Goal: Find contact information: Find contact information

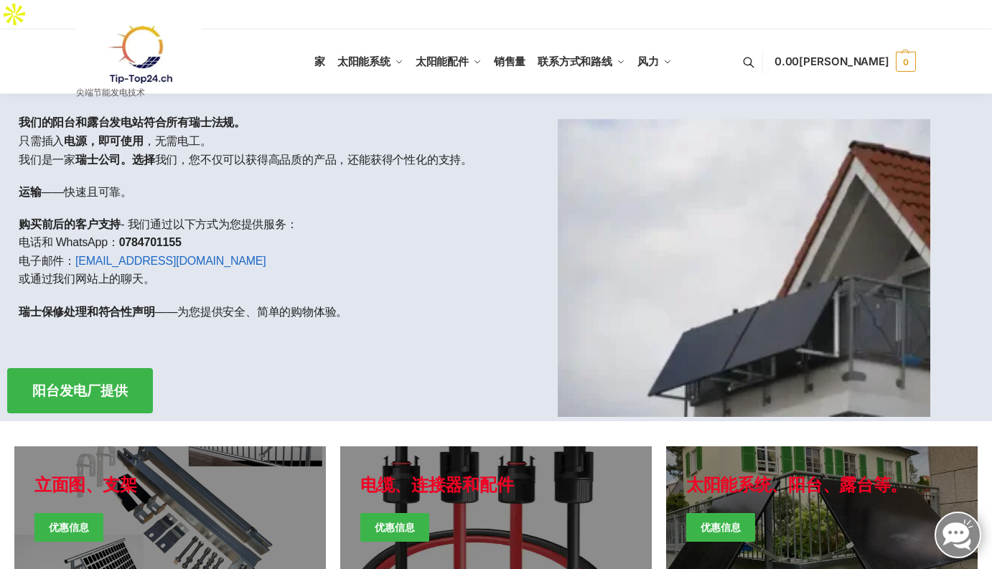
click at [498, 242] on div at bounding box center [744, 257] width 496 height 327
drag, startPoint x: 75, startPoint y: 232, endPoint x: 194, endPoint y: 231, distance: 119.9
click at [194, 231] on p "购买前后的客户支持 - 我们通过以下方式为您提供服务： 电话和 WhatsApp： [PHONE_NUMBER] 电子邮件： [EMAIL_ADDRESS][…" at bounding box center [252, 251] width 466 height 73
copy font "[EMAIL_ADDRESS][DOMAIN_NAME]"
click at [352, 306] on div "我们的阳台和露台发电站符合所有瑞士法规。 只需插入 电源，即可使用 ，无需电工。 我们是一家 瑞士公司。选择 我们，您不仅可以获得高品质的产品，还能获得个性化…" at bounding box center [251, 224] width 489 height 244
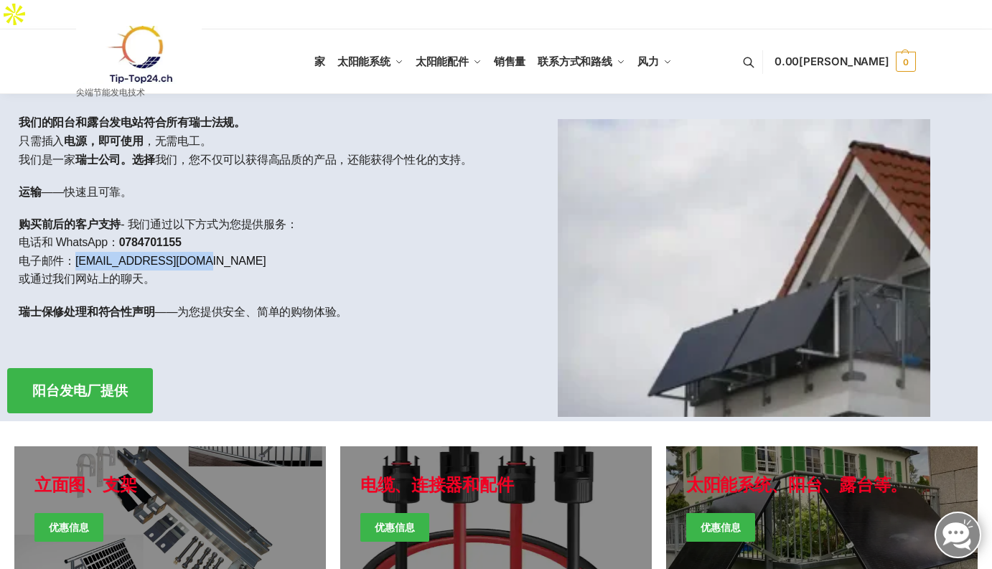
drag, startPoint x: 72, startPoint y: 229, endPoint x: 190, endPoint y: 232, distance: 117.7
click at [190, 232] on p "购买前后的客户支持 - 我们通过以下方式为您提供服务： 电话和 WhatsApp： [PHONE_NUMBER] 电子邮件： [EMAIL_ADDRESS][…" at bounding box center [252, 251] width 466 height 73
copy font "[EMAIL_ADDRESS][DOMAIN_NAME]"
